Goal: Task Accomplishment & Management: Manage account settings

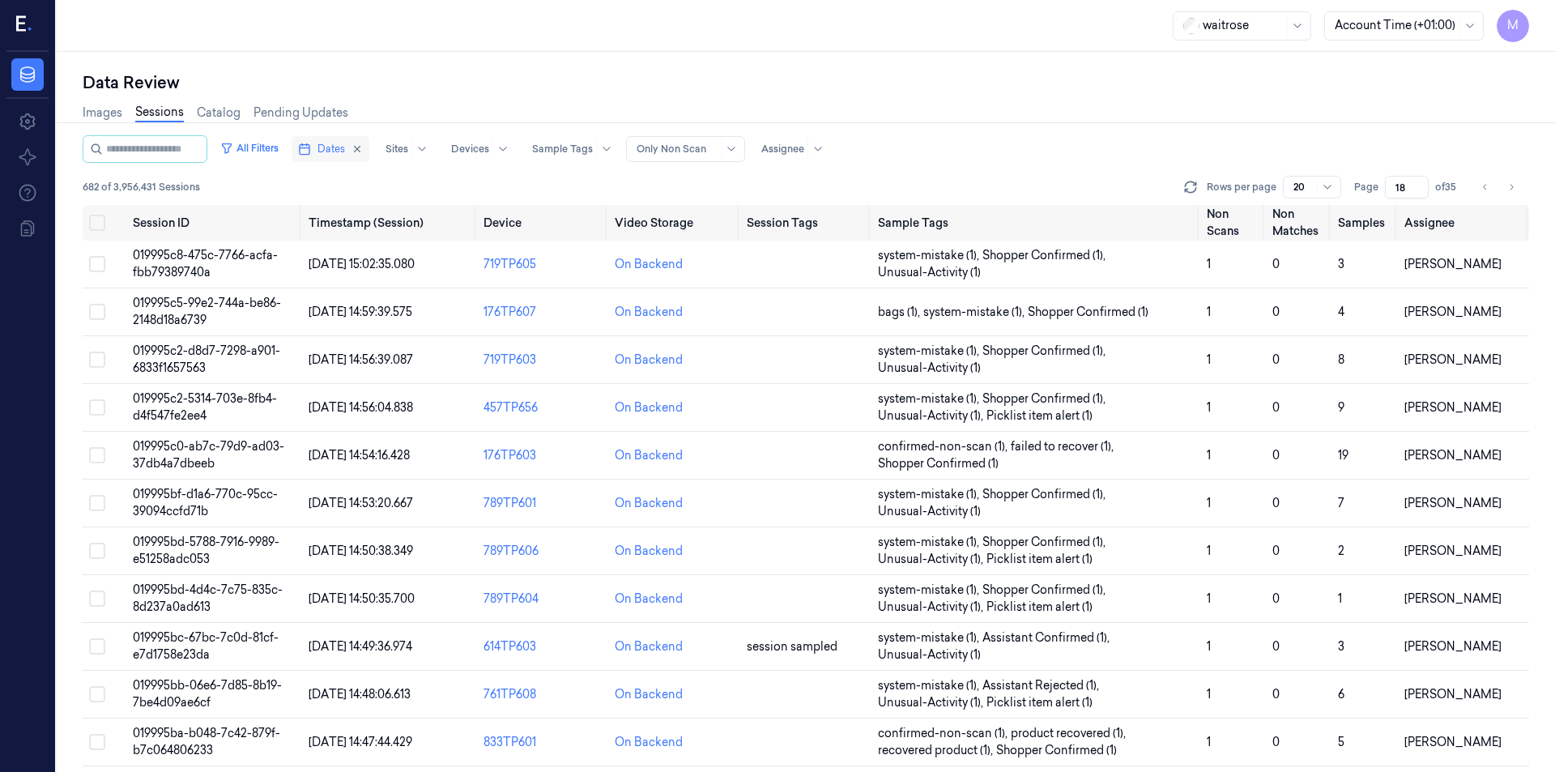
click at [369, 151] on button "Dates" at bounding box center [330, 149] width 78 height 26
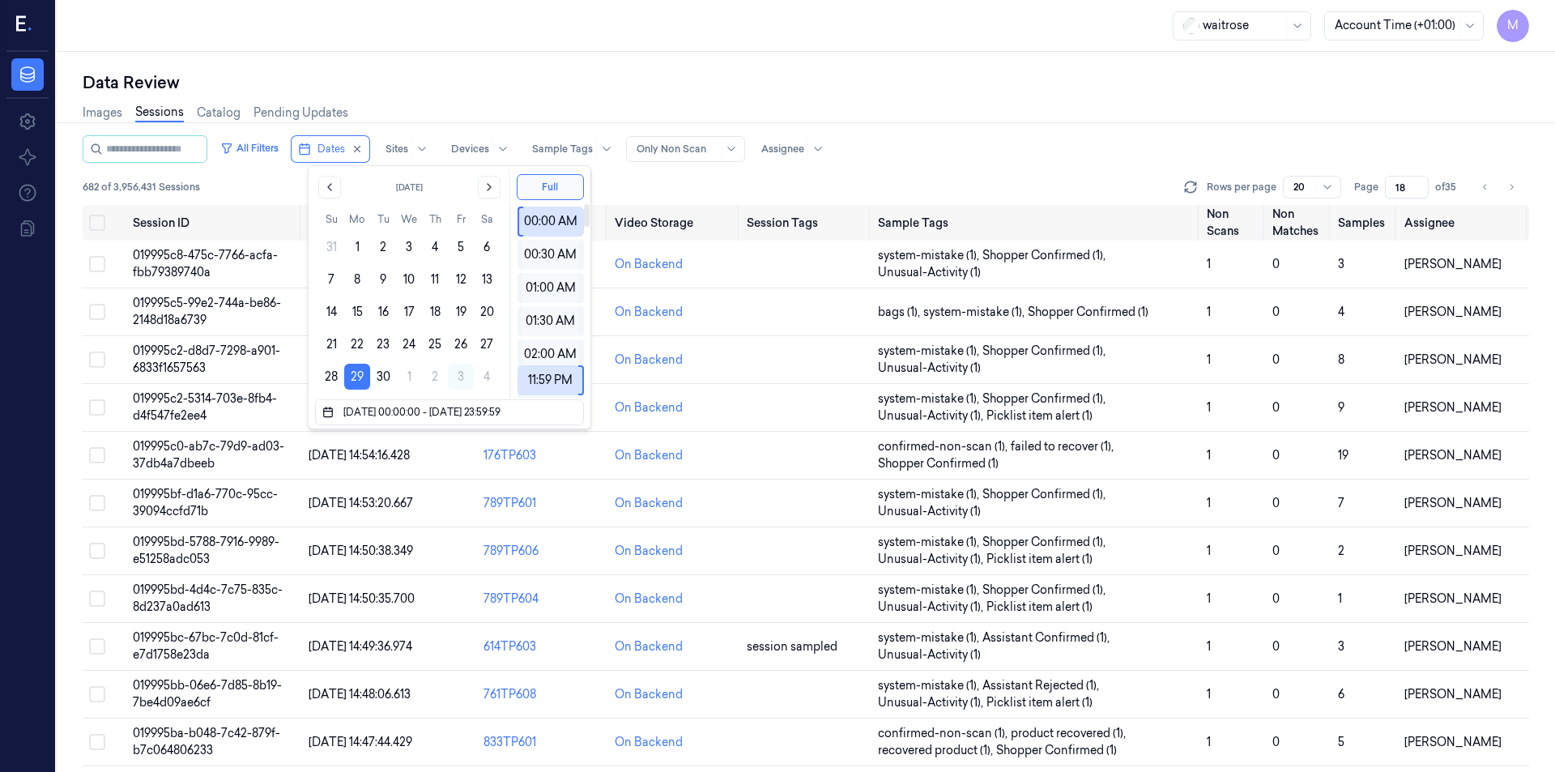
click at [589, 49] on div "waitrose Account Time (+01:00) M" at bounding box center [806, 26] width 1498 height 52
type input "1"
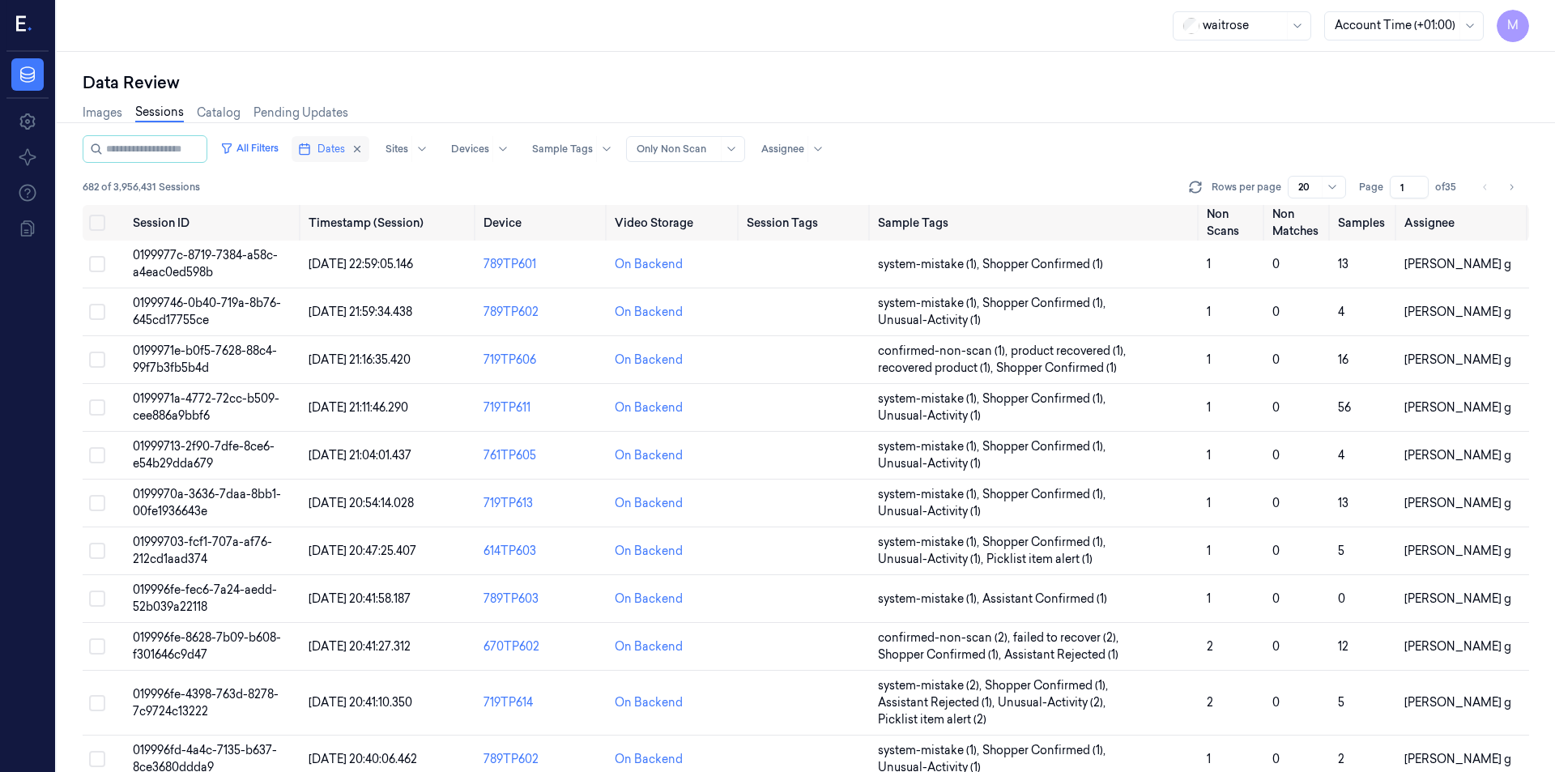
click at [369, 152] on button "Dates" at bounding box center [330, 149] width 78 height 26
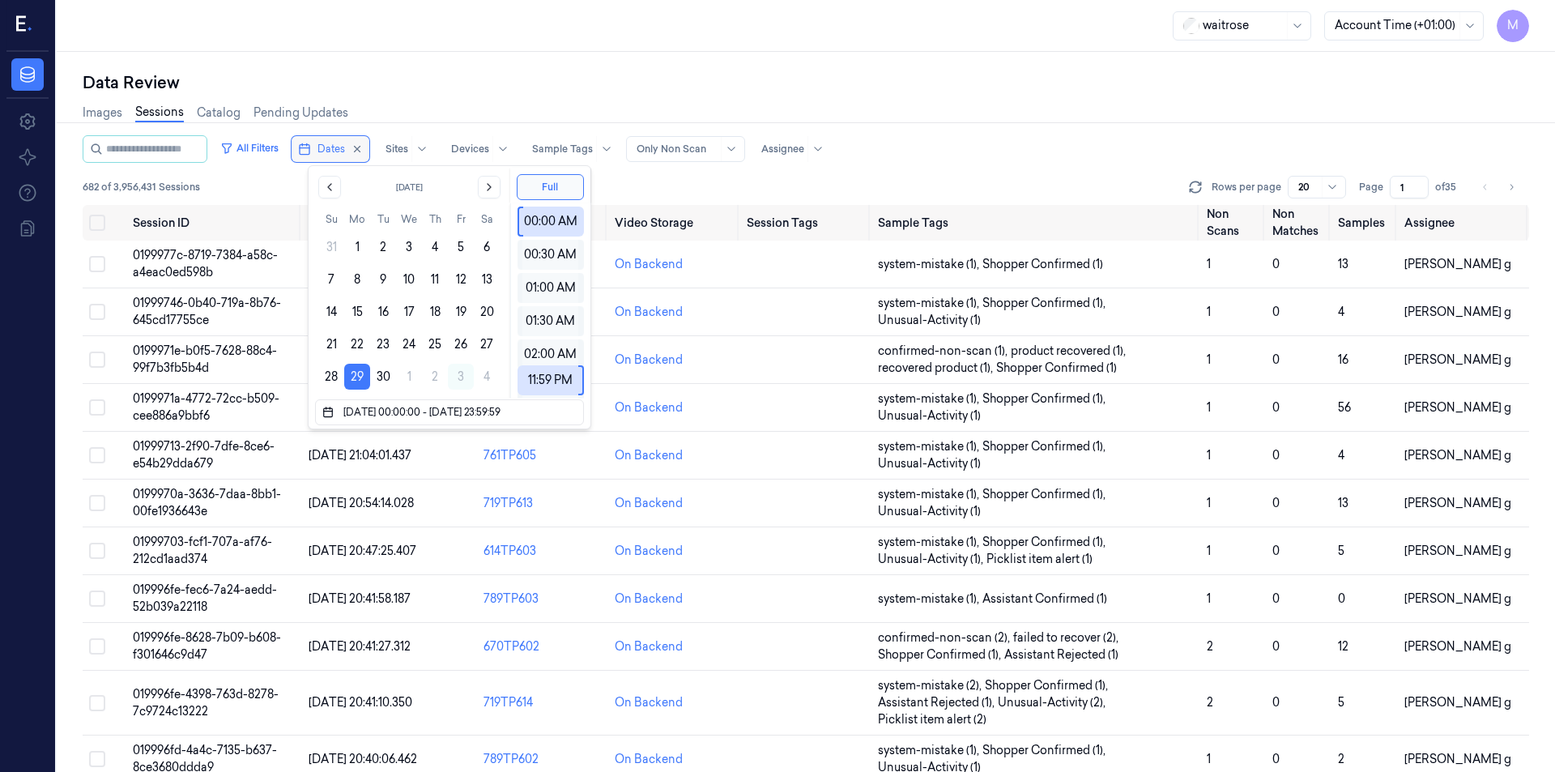
click at [369, 152] on button "Dates" at bounding box center [330, 149] width 78 height 26
click at [454, 45] on div "waitrose Account Time (+01:00) M" at bounding box center [806, 26] width 1498 height 52
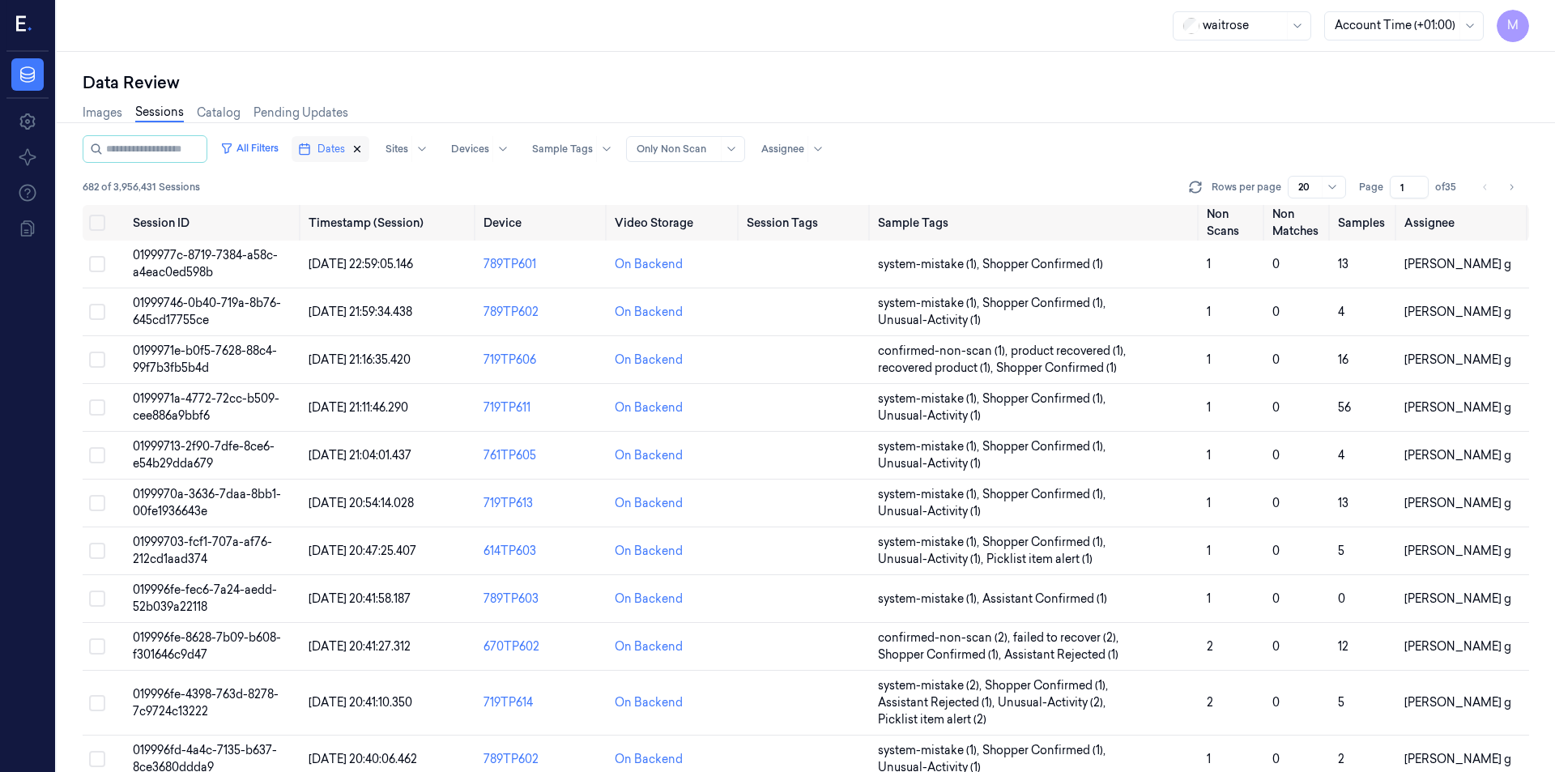
click at [363, 147] on icon "button" at bounding box center [356, 148] width 11 height 11
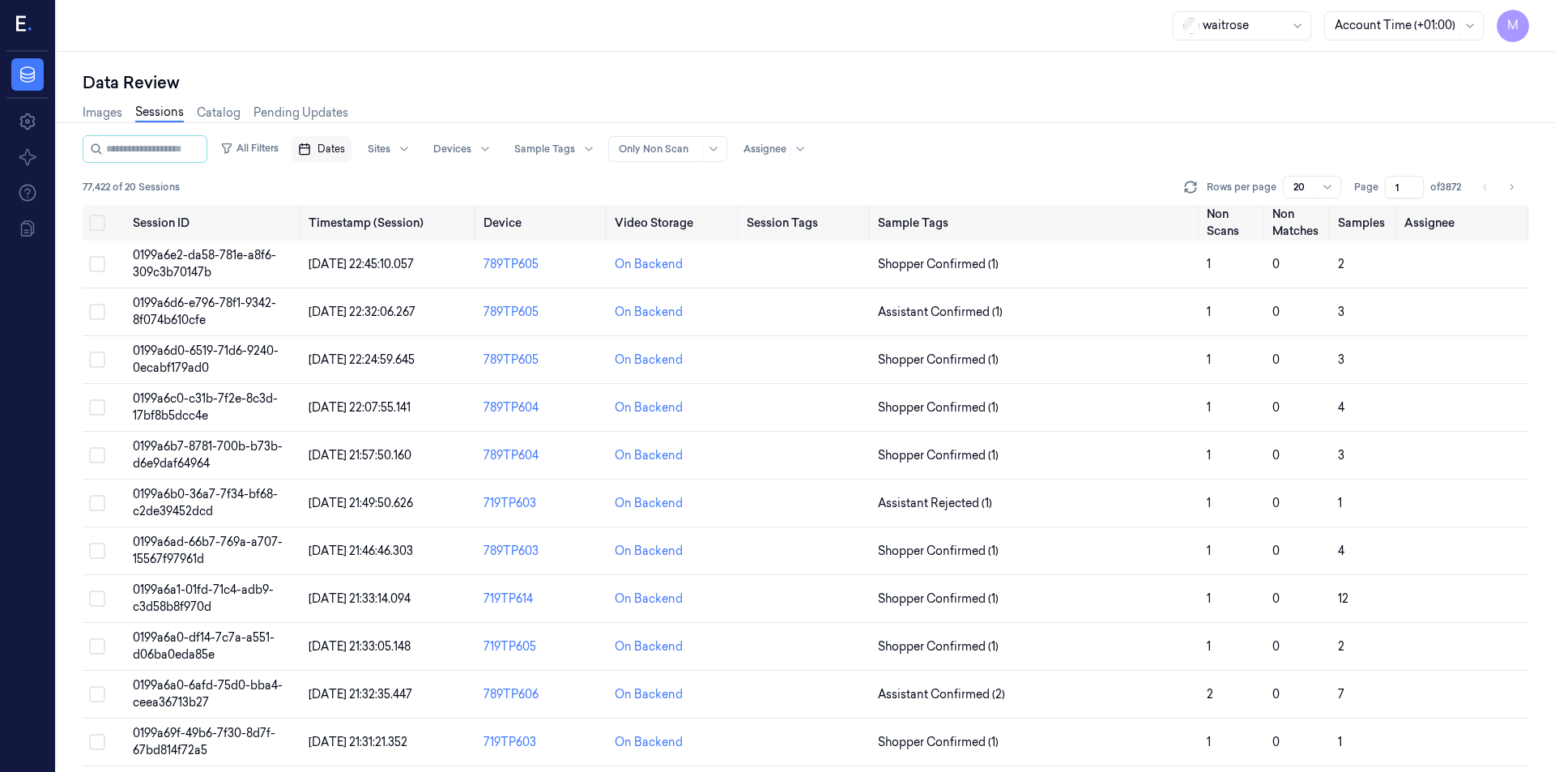
click at [481, 54] on div "Data Review Images Sessions Catalog Pending Updates All Filters Dates Sites Dev…" at bounding box center [806, 412] width 1498 height 720
click at [335, 143] on span "Dates" at bounding box center [331, 149] width 28 height 15
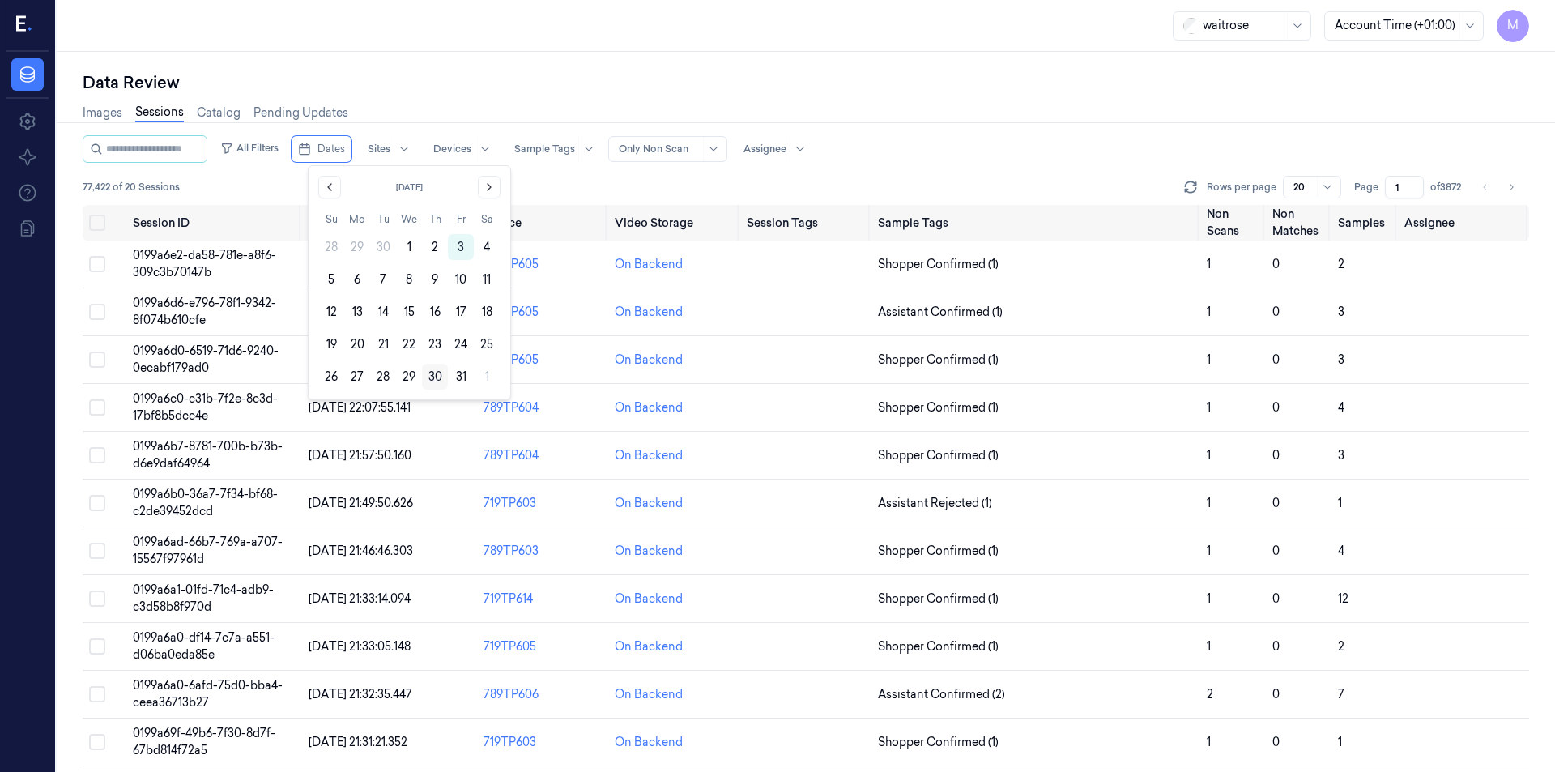
click at [431, 377] on button "30" at bounding box center [435, 377] width 26 height 26
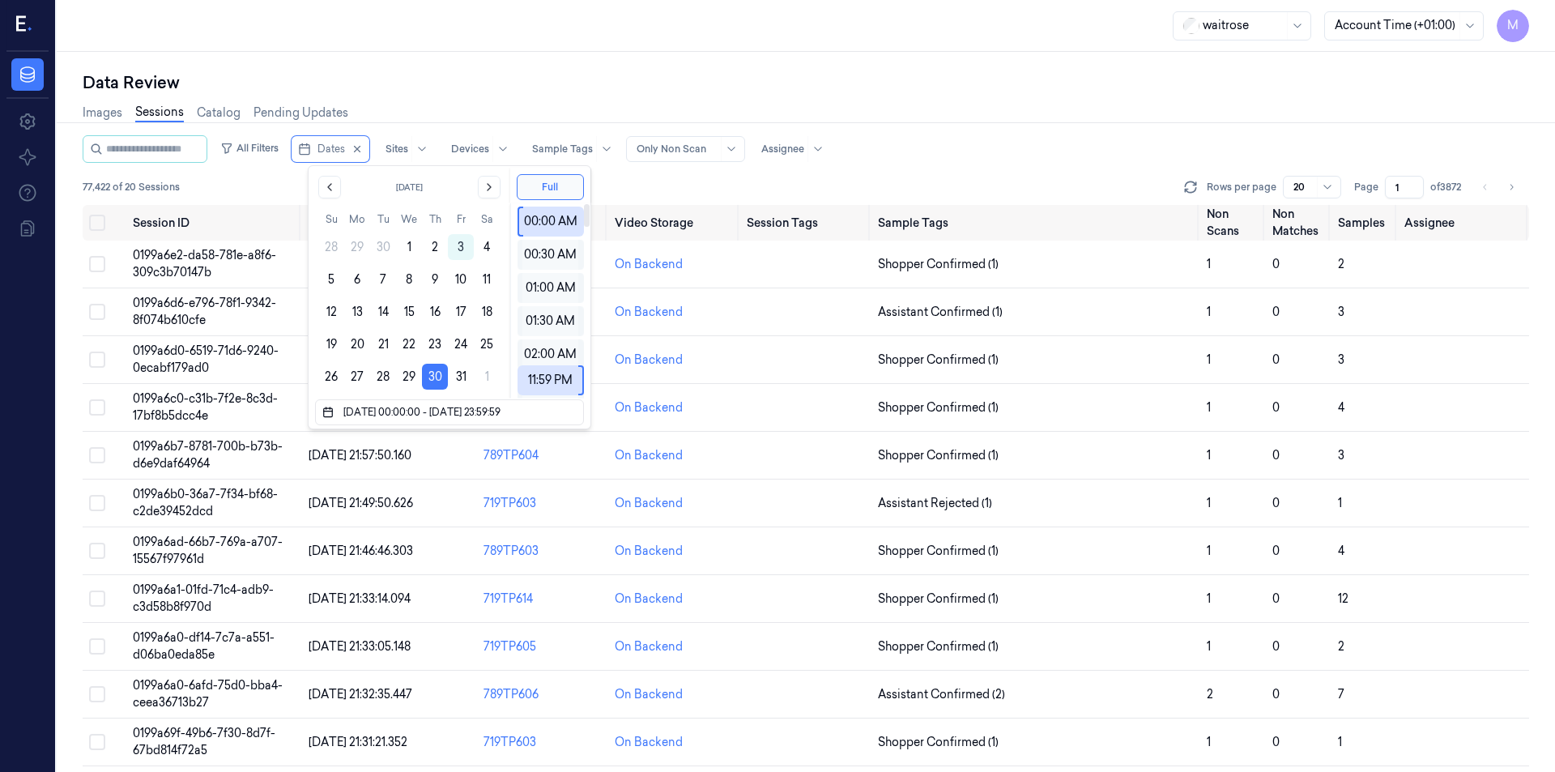
click at [624, 79] on div "Data Review" at bounding box center [806, 82] width 1446 height 23
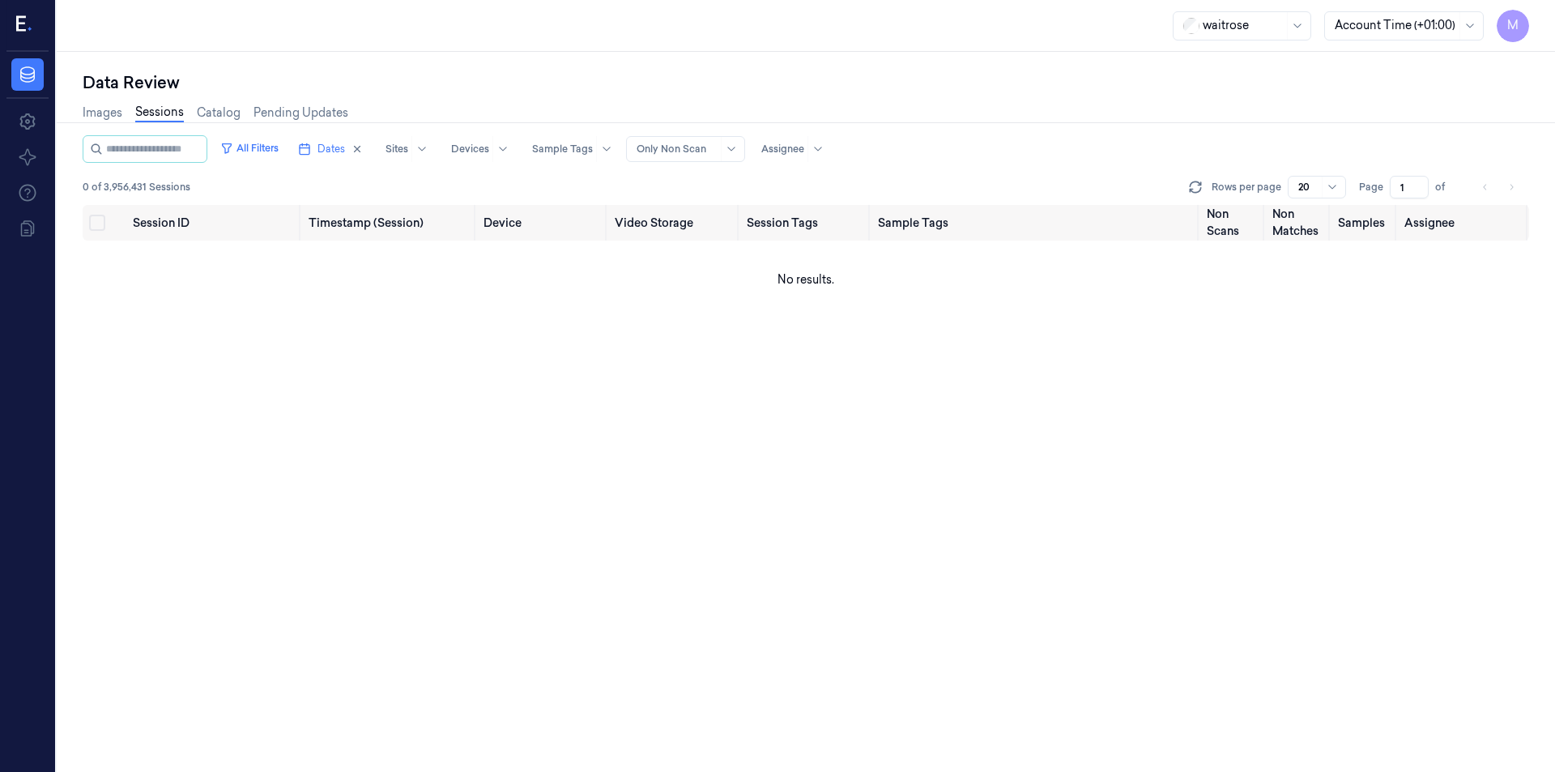
click at [639, 83] on div "Data Review" at bounding box center [806, 82] width 1446 height 23
click at [366, 151] on button "Dates" at bounding box center [330, 149] width 78 height 26
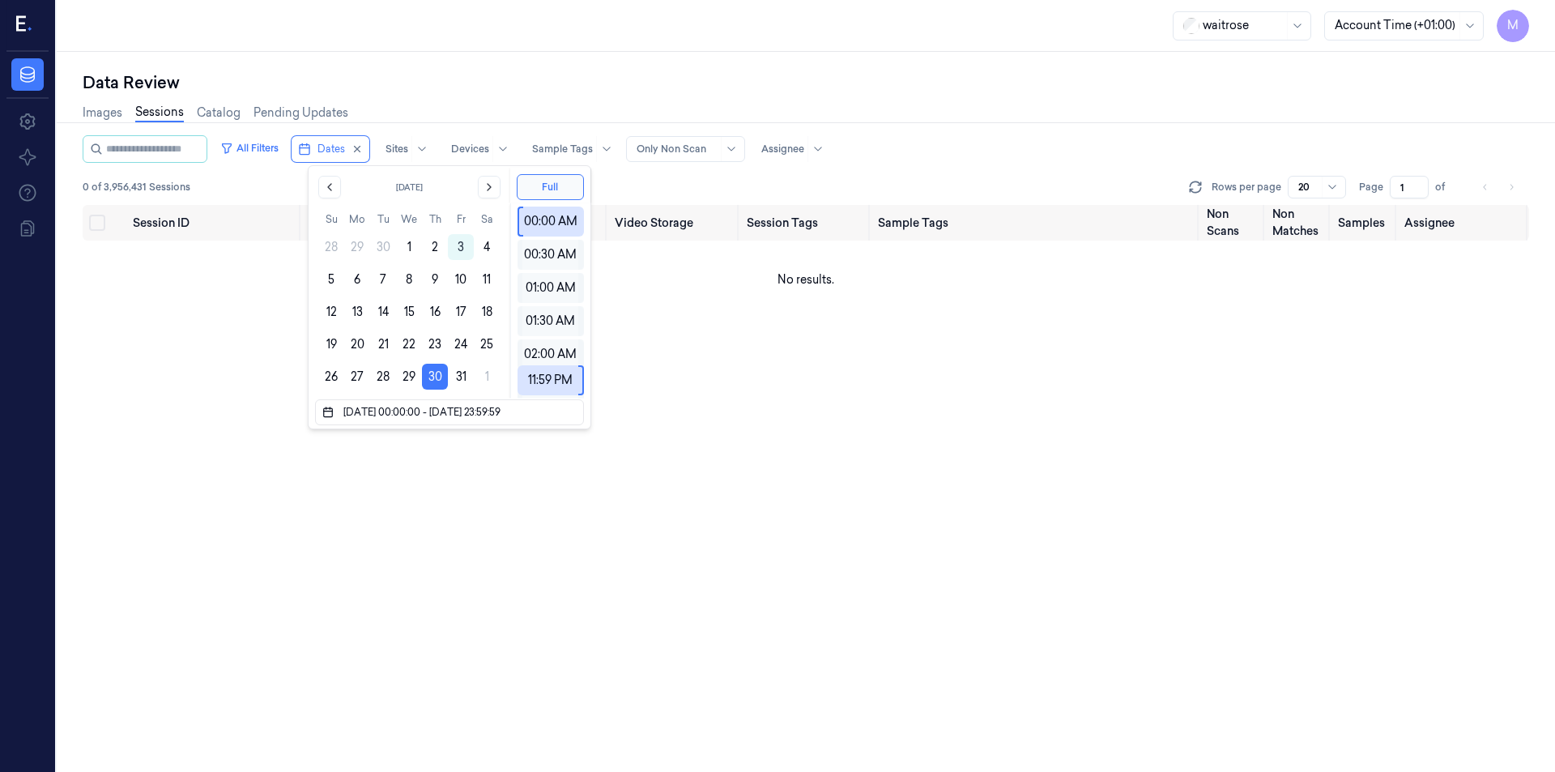
click at [420, 75] on div "Data Review" at bounding box center [806, 82] width 1446 height 23
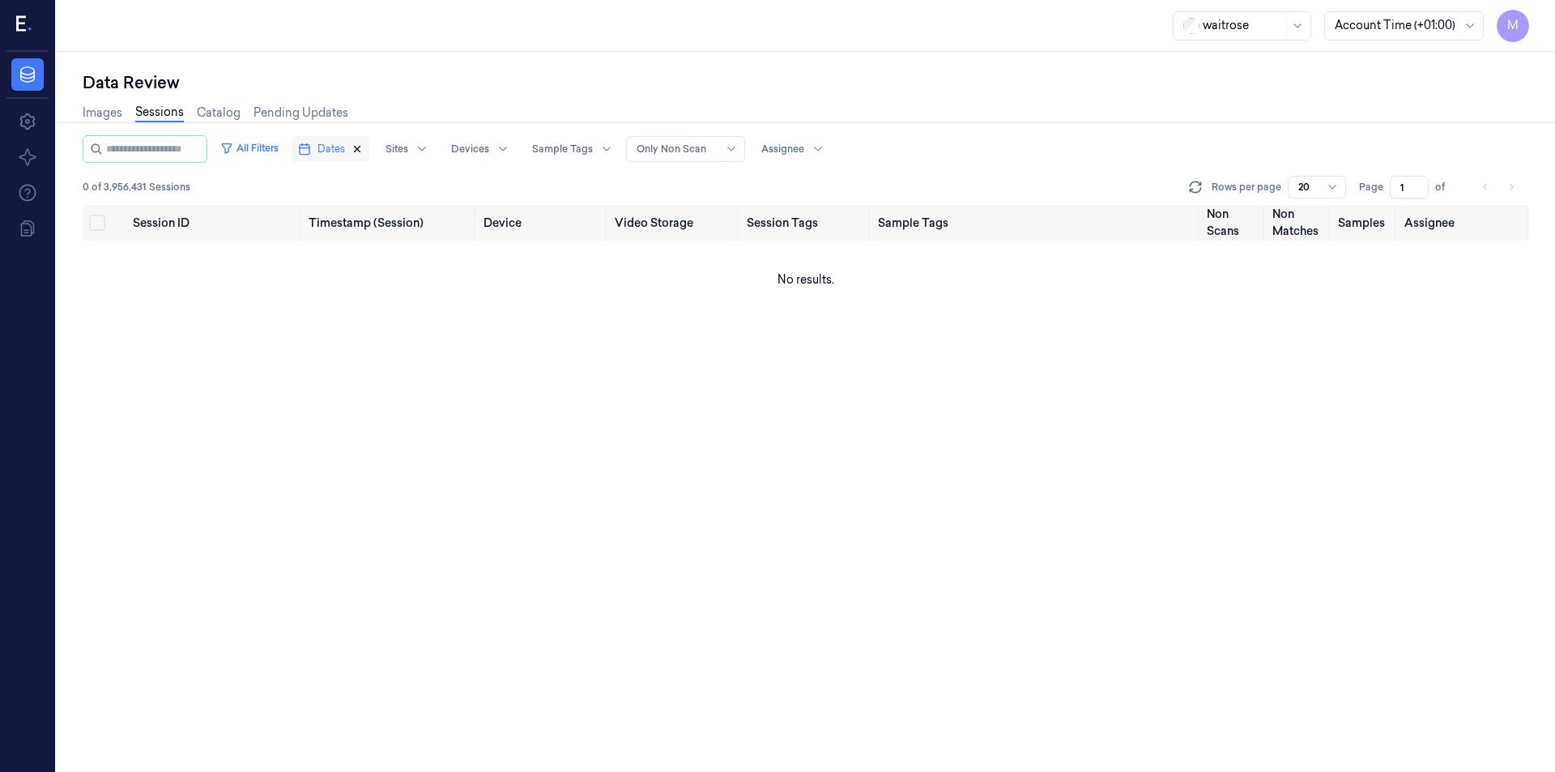
click at [363, 148] on icon "button" at bounding box center [356, 148] width 11 height 11
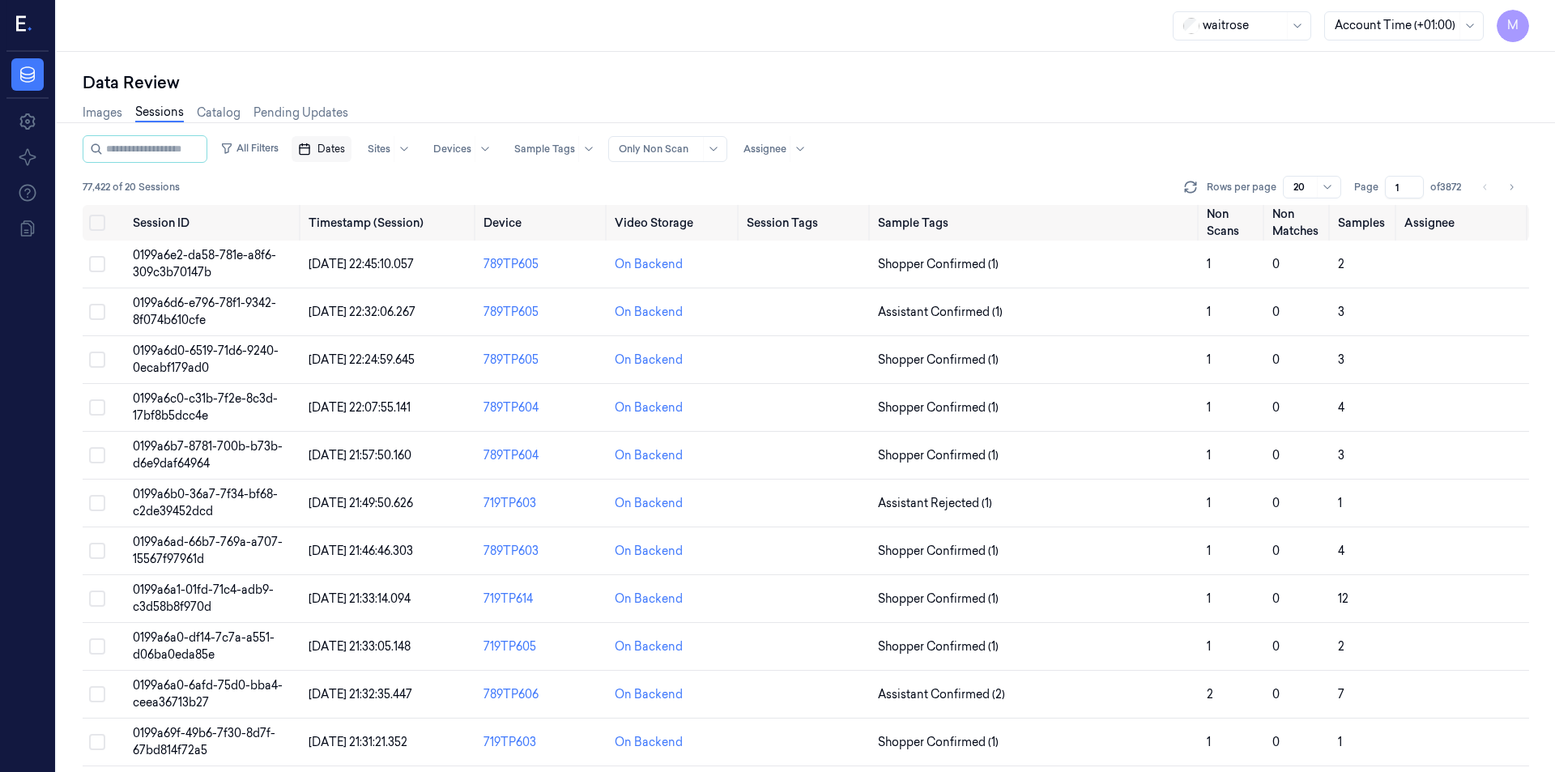
click at [345, 144] on span "Dates" at bounding box center [331, 149] width 28 height 15
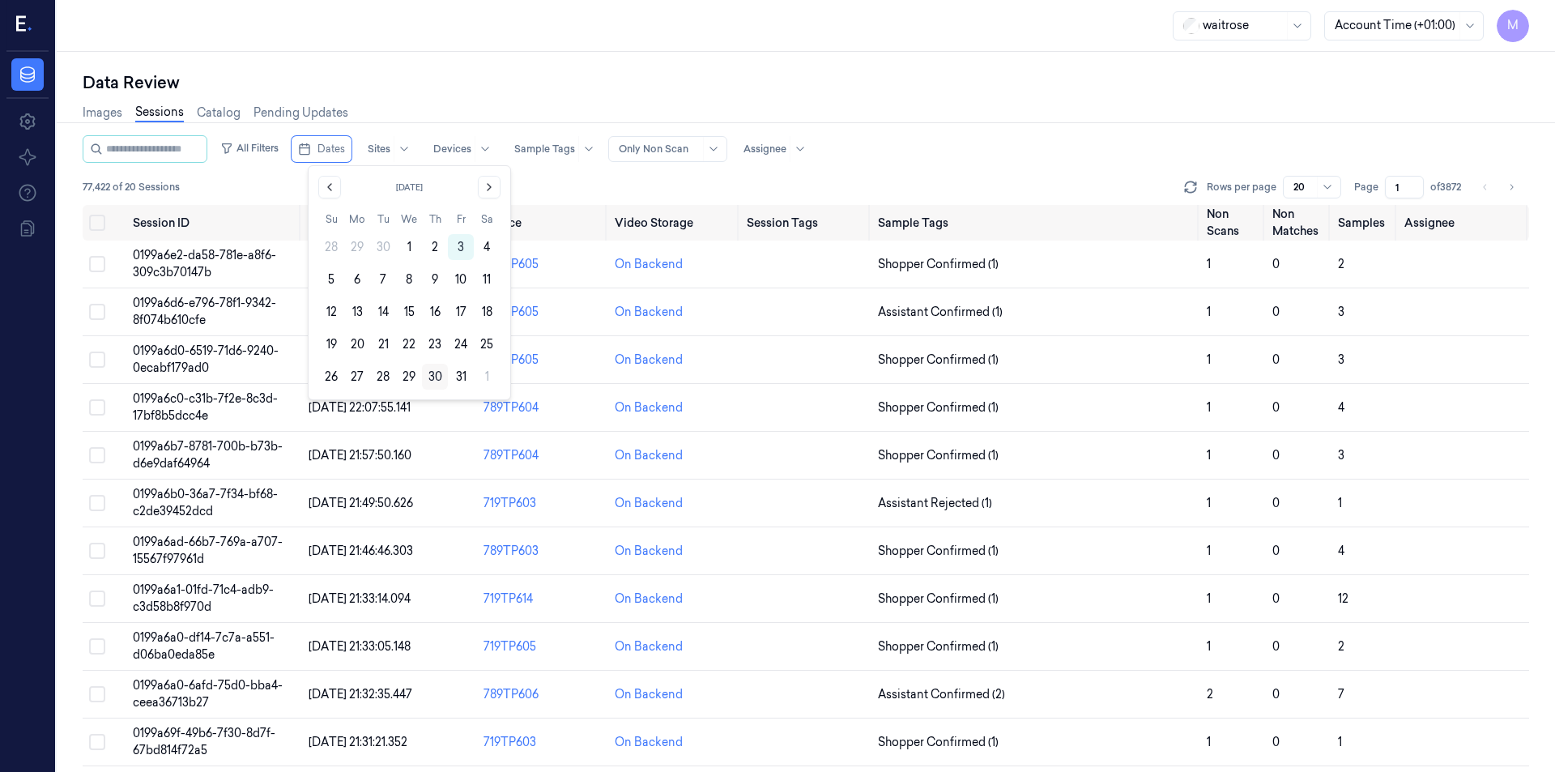
click at [433, 378] on button "30" at bounding box center [435, 377] width 26 height 26
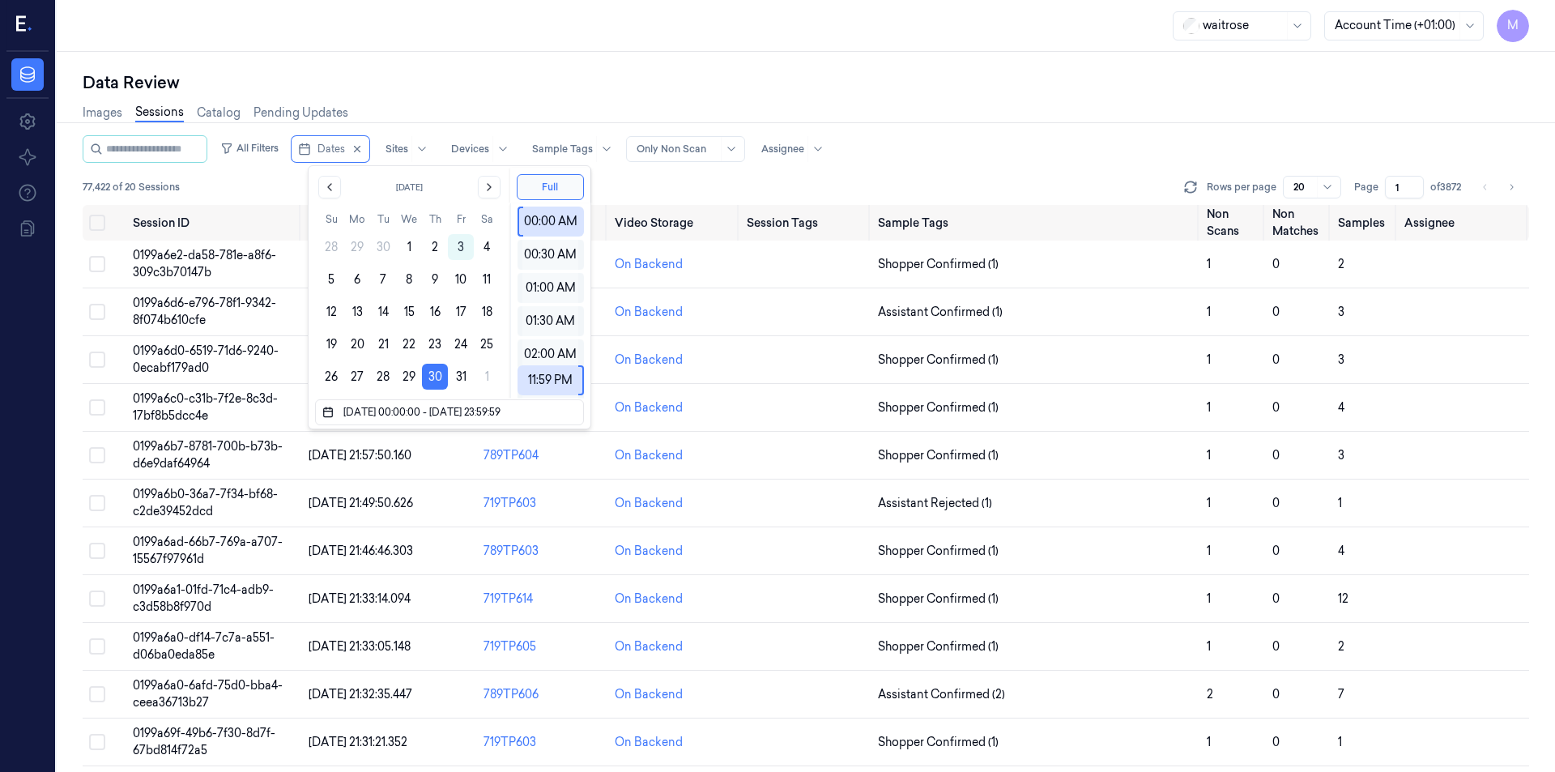
click at [520, 67] on div "Data Review Images Sessions Catalog Pending Updates All Filters Dates Sites Dev…" at bounding box center [806, 412] width 1498 height 720
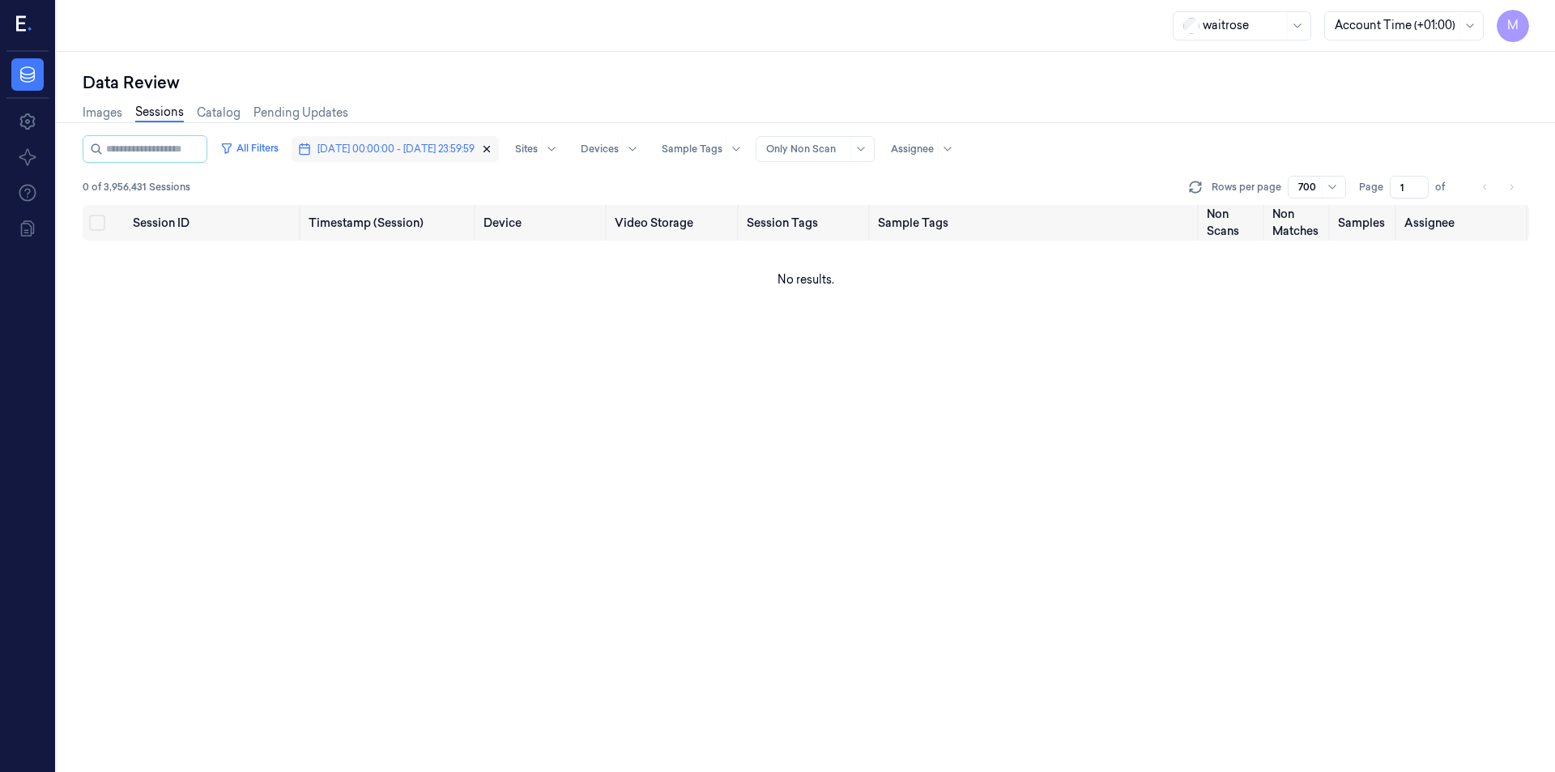
click at [490, 148] on icon "button" at bounding box center [487, 150] width 6 height 6
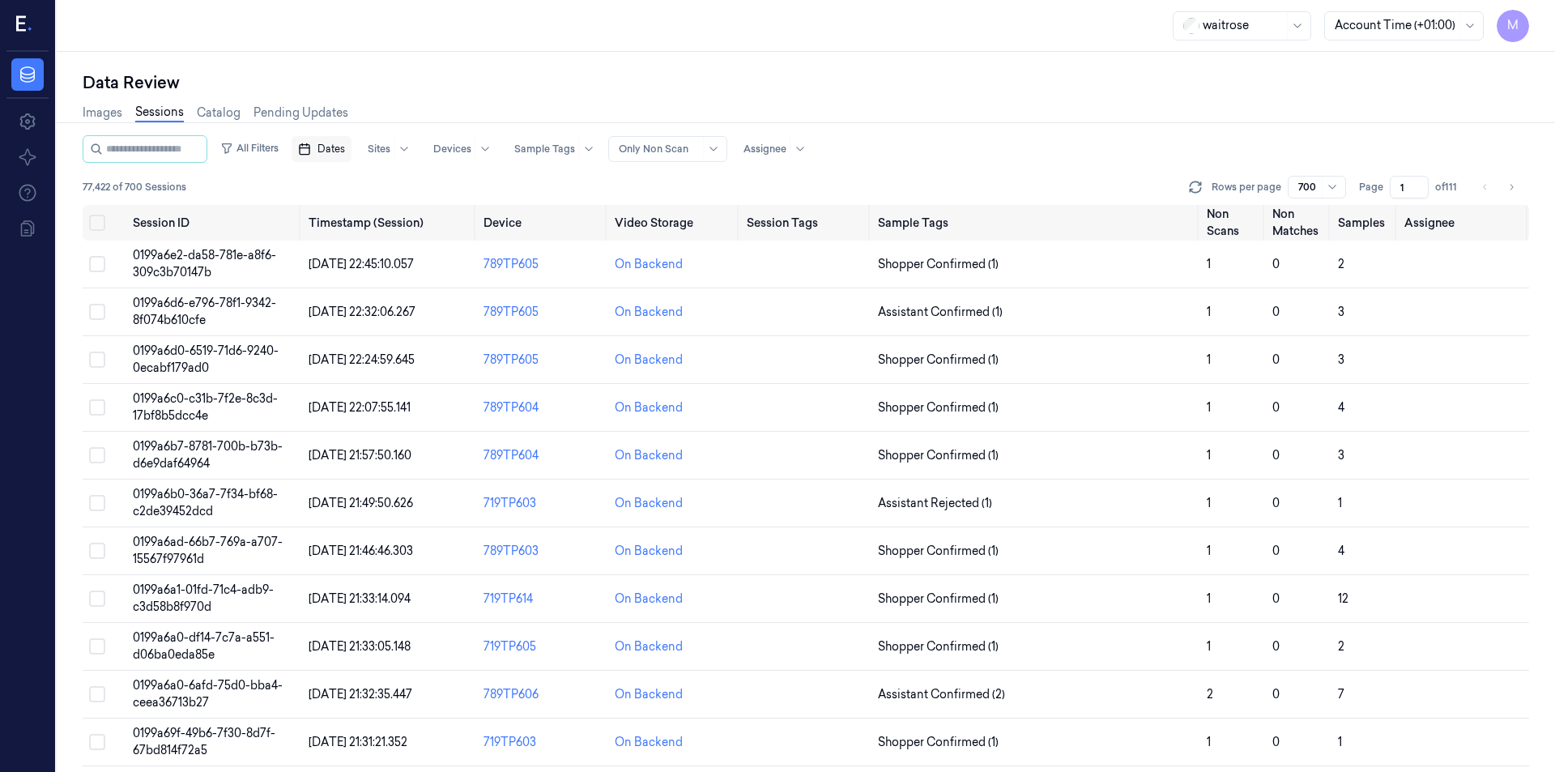
click at [345, 143] on span "Dates" at bounding box center [331, 149] width 28 height 15
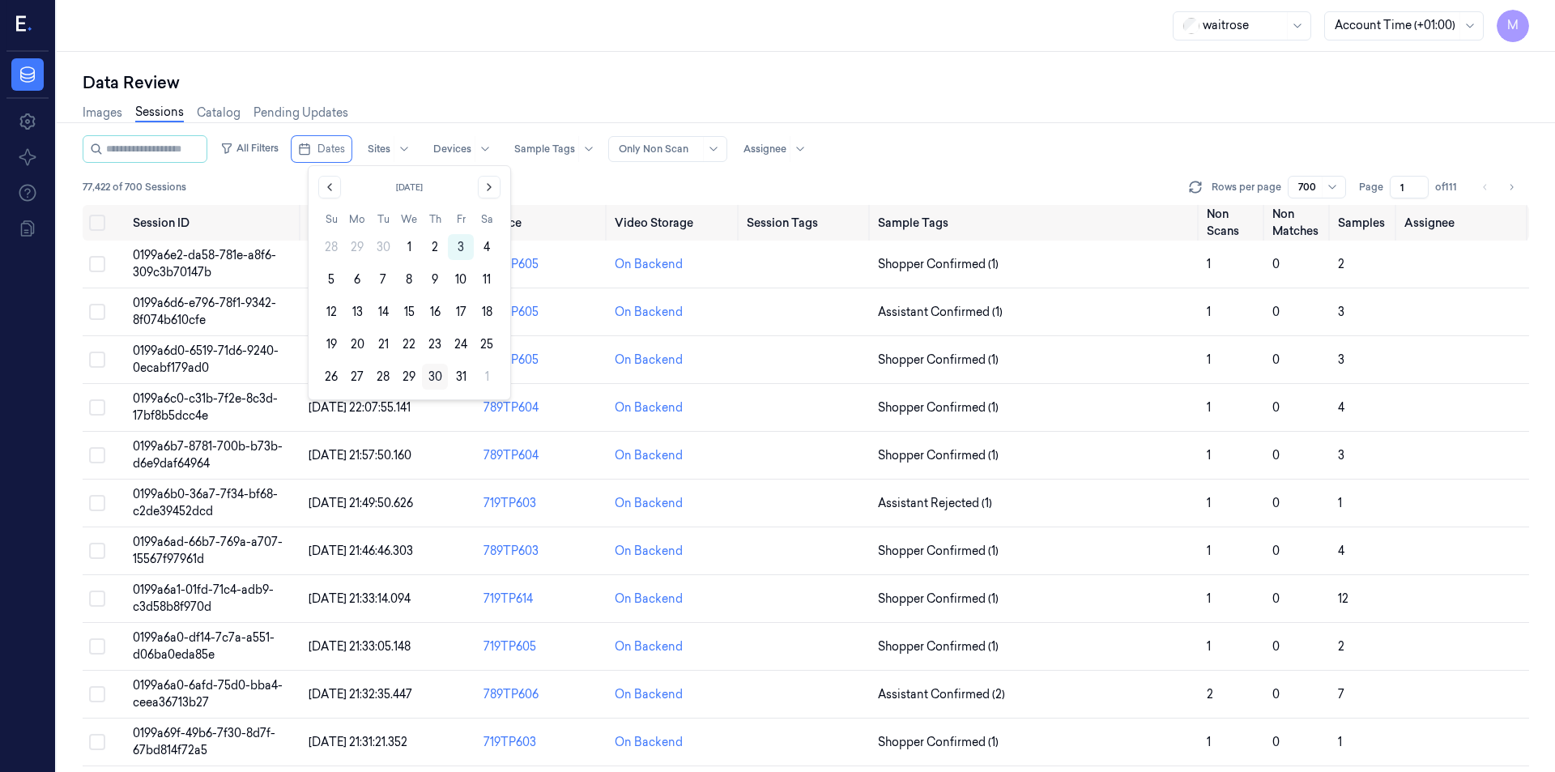
click at [436, 381] on button "30" at bounding box center [435, 377] width 26 height 26
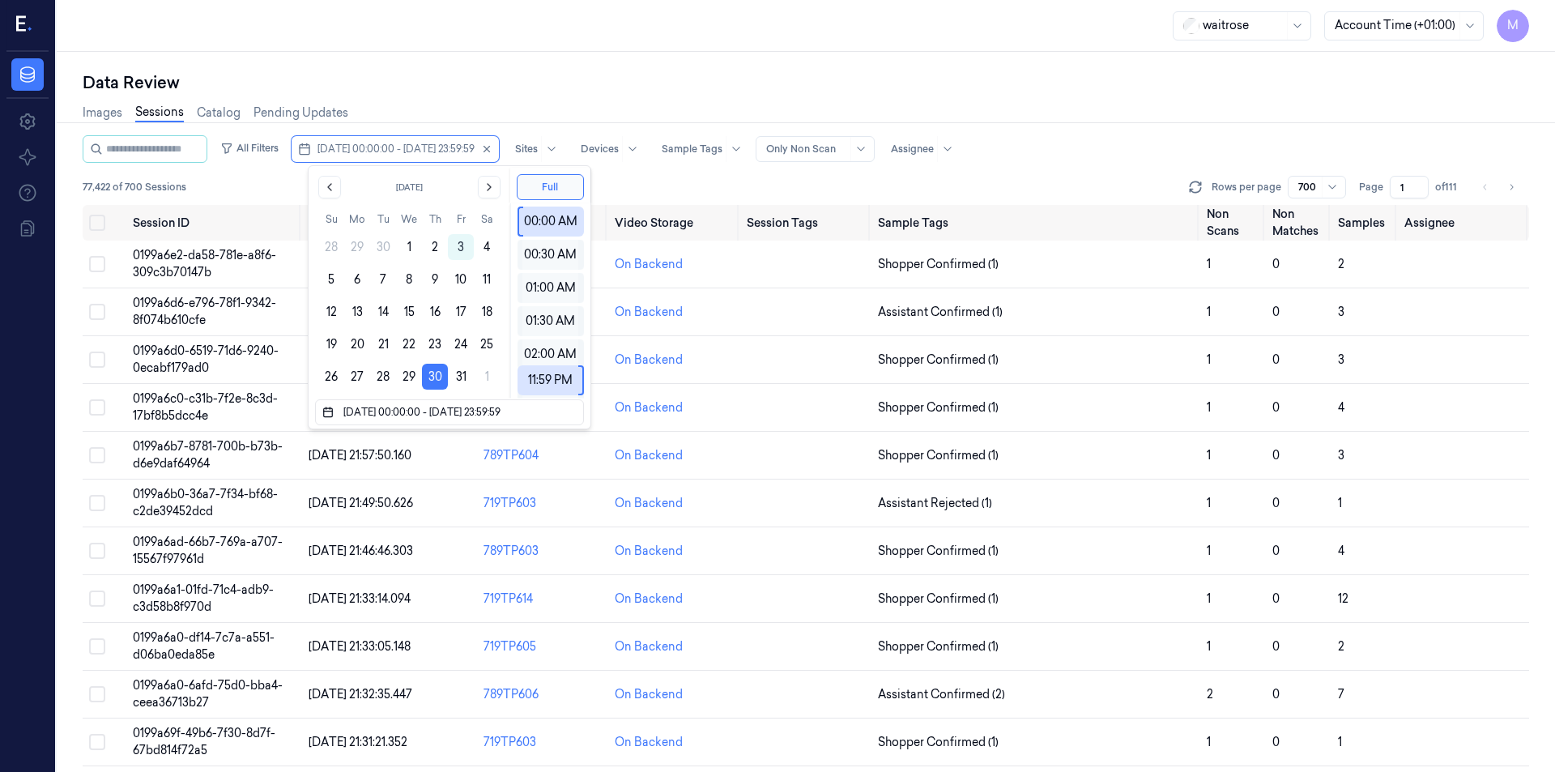
click at [520, 73] on div "Data Review" at bounding box center [806, 82] width 1446 height 23
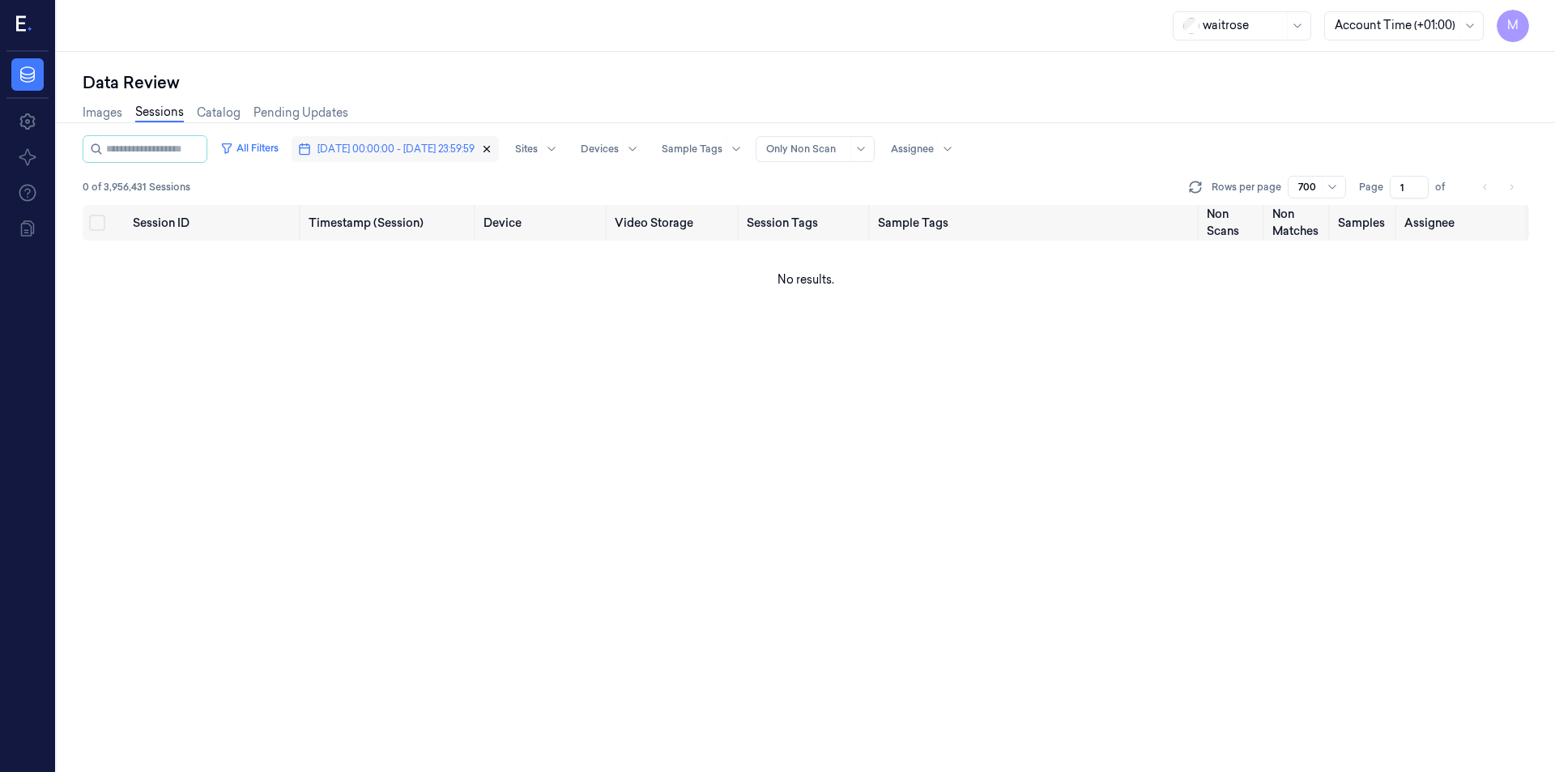
click at [492, 145] on icon "button" at bounding box center [486, 148] width 11 height 11
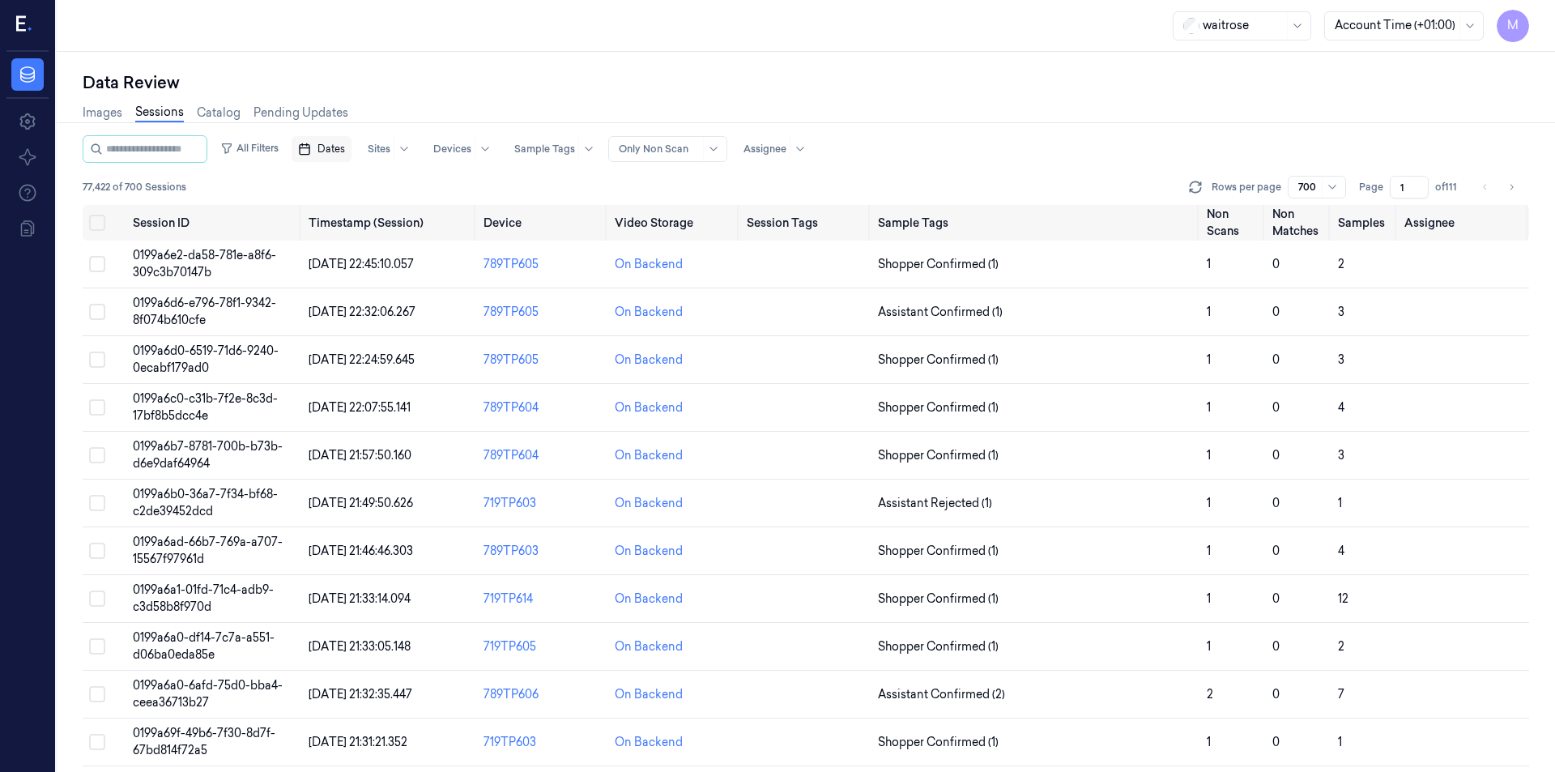
click at [1341, 188] on div at bounding box center [1333, 187] width 16 height 13
click at [34, 15] on div "M" at bounding box center [27, 26] width 42 height 52
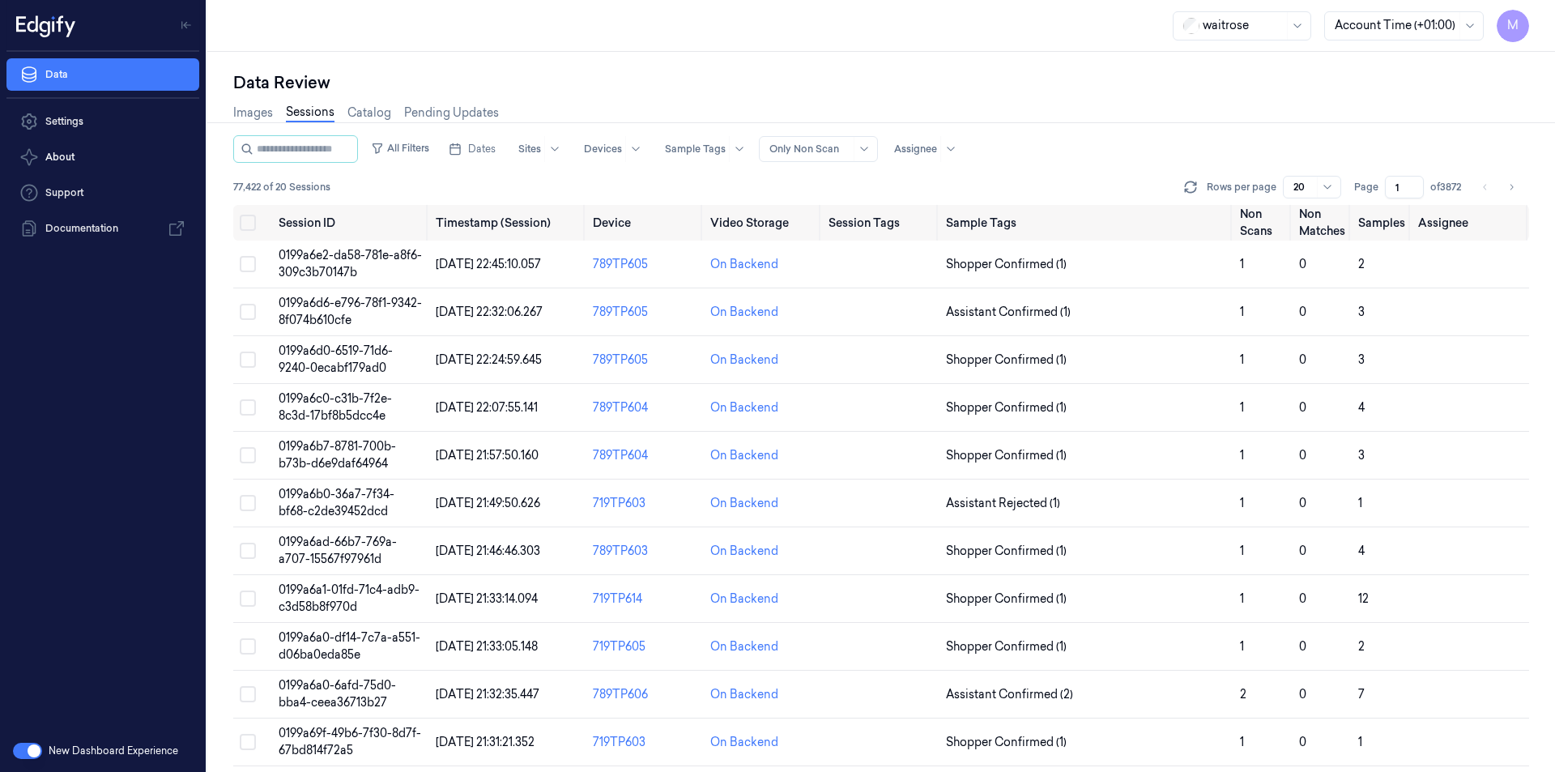
click at [1509, 34] on span "M" at bounding box center [1512, 26] width 32 height 32
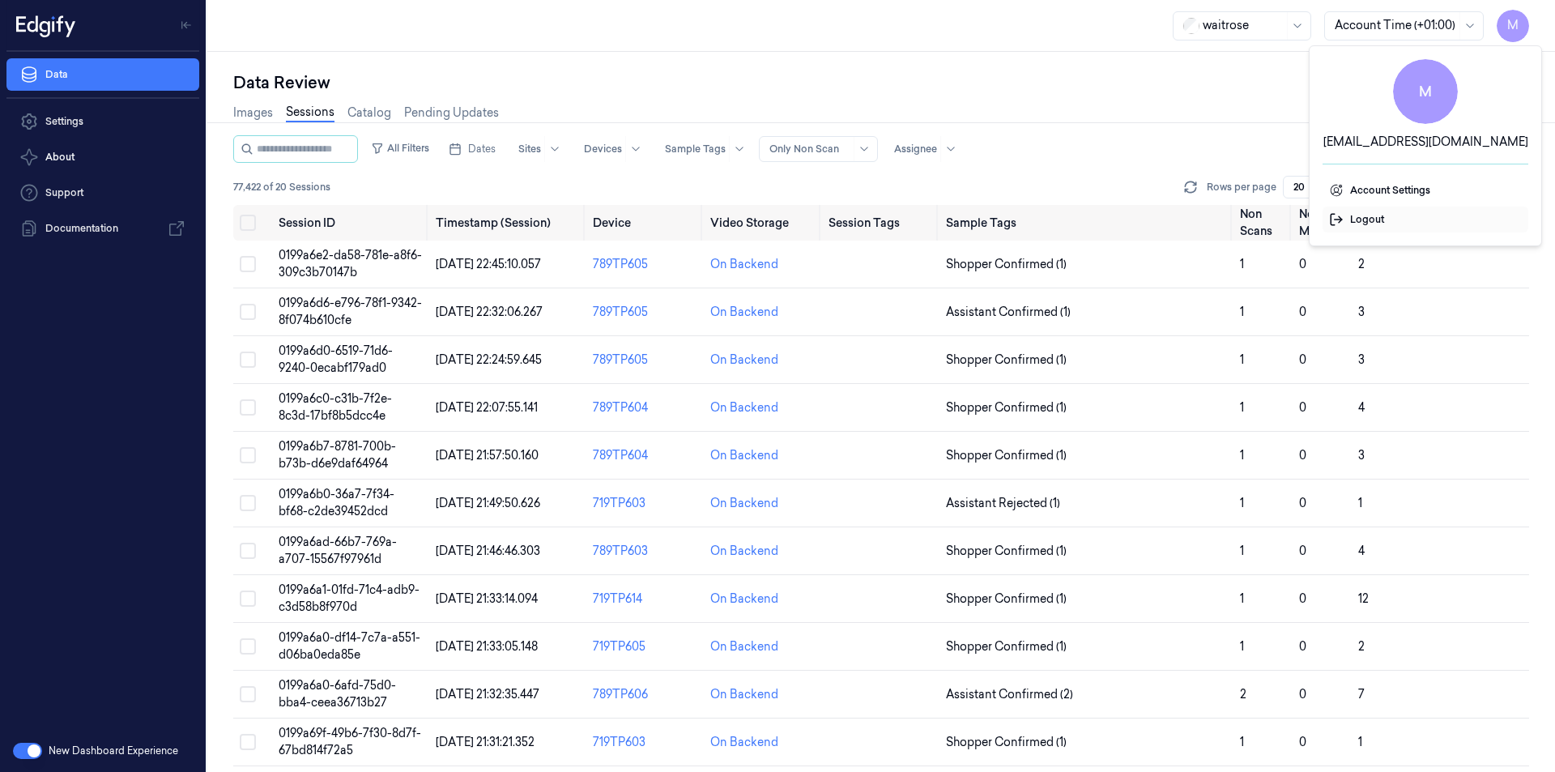
click at [1372, 224] on span "Logout" at bounding box center [1425, 219] width 193 height 15
